Goal: Information Seeking & Learning: Learn about a topic

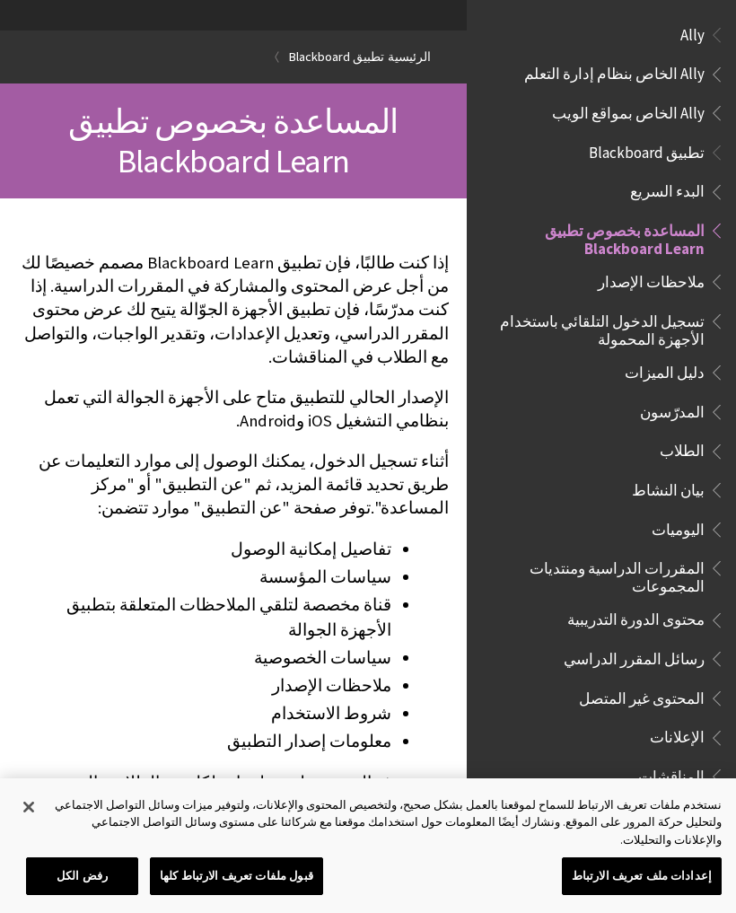
scroll to position [112, 0]
click at [690, 439] on span "الطلاب" at bounding box center [682, 448] width 45 height 24
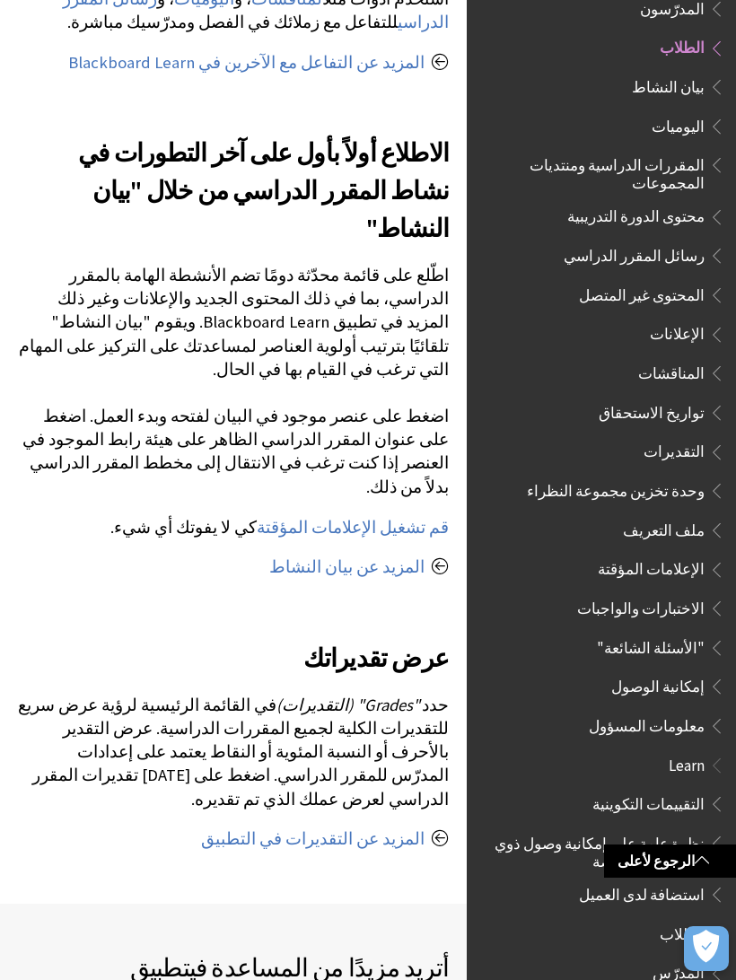
scroll to position [1657, 0]
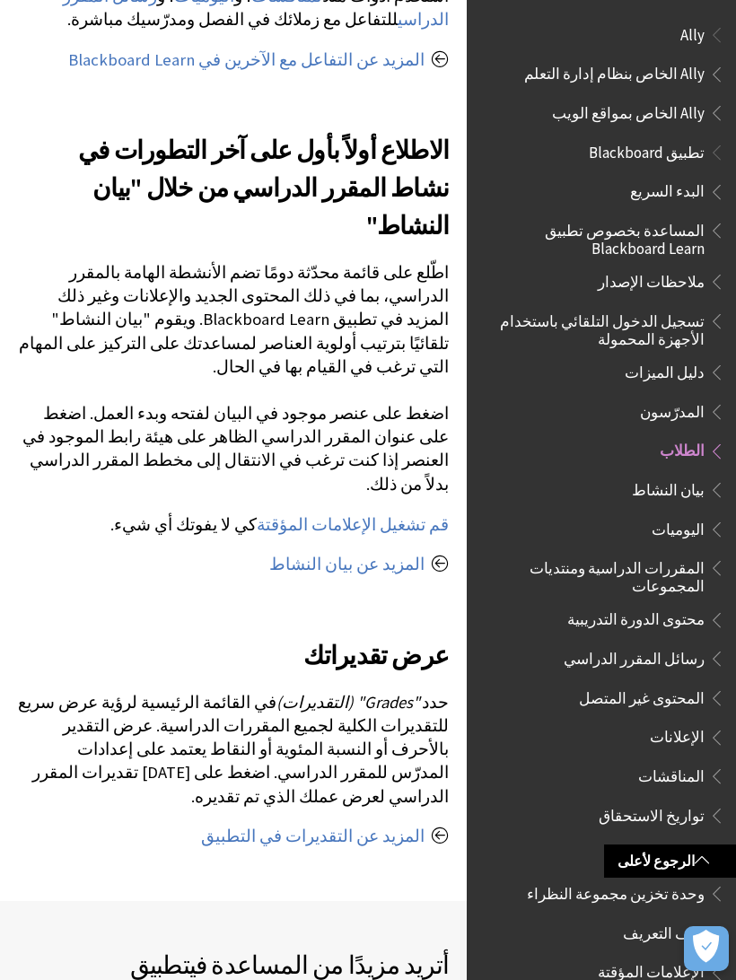
click at [654, 875] on link "الرجوع لأعلى" at bounding box center [670, 861] width 132 height 33
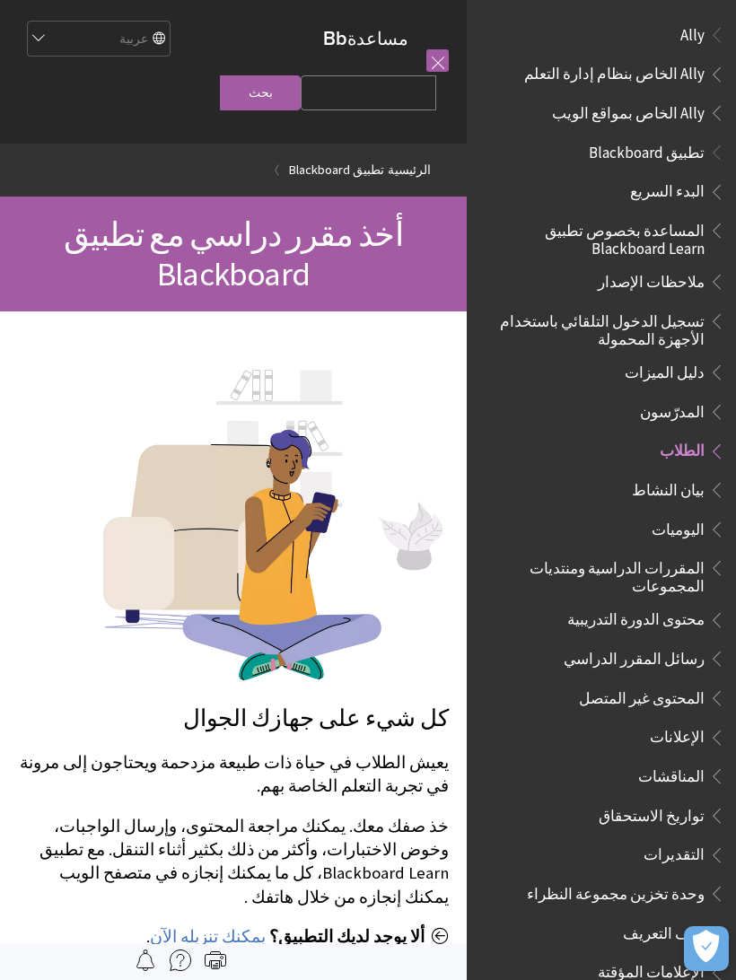
click at [709, 41] on span "Book outline for Anthology Ally Help" at bounding box center [714, 31] width 19 height 22
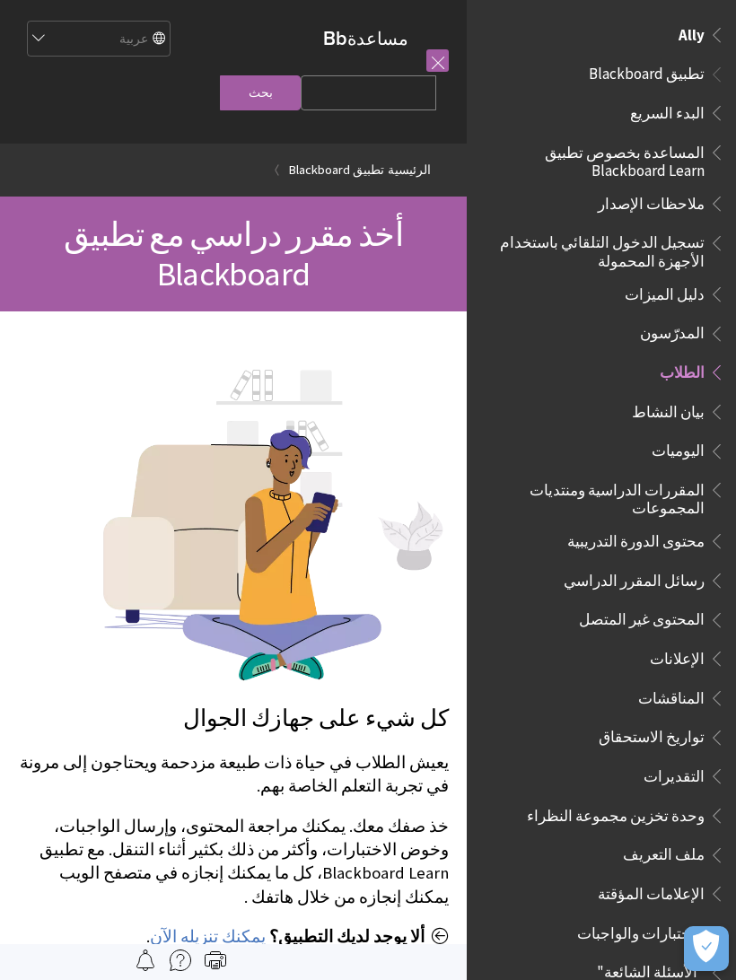
click at [709, 38] on span "Book outline for Anthology Ally Help" at bounding box center [714, 31] width 19 height 22
